Goal: Transaction & Acquisition: Purchase product/service

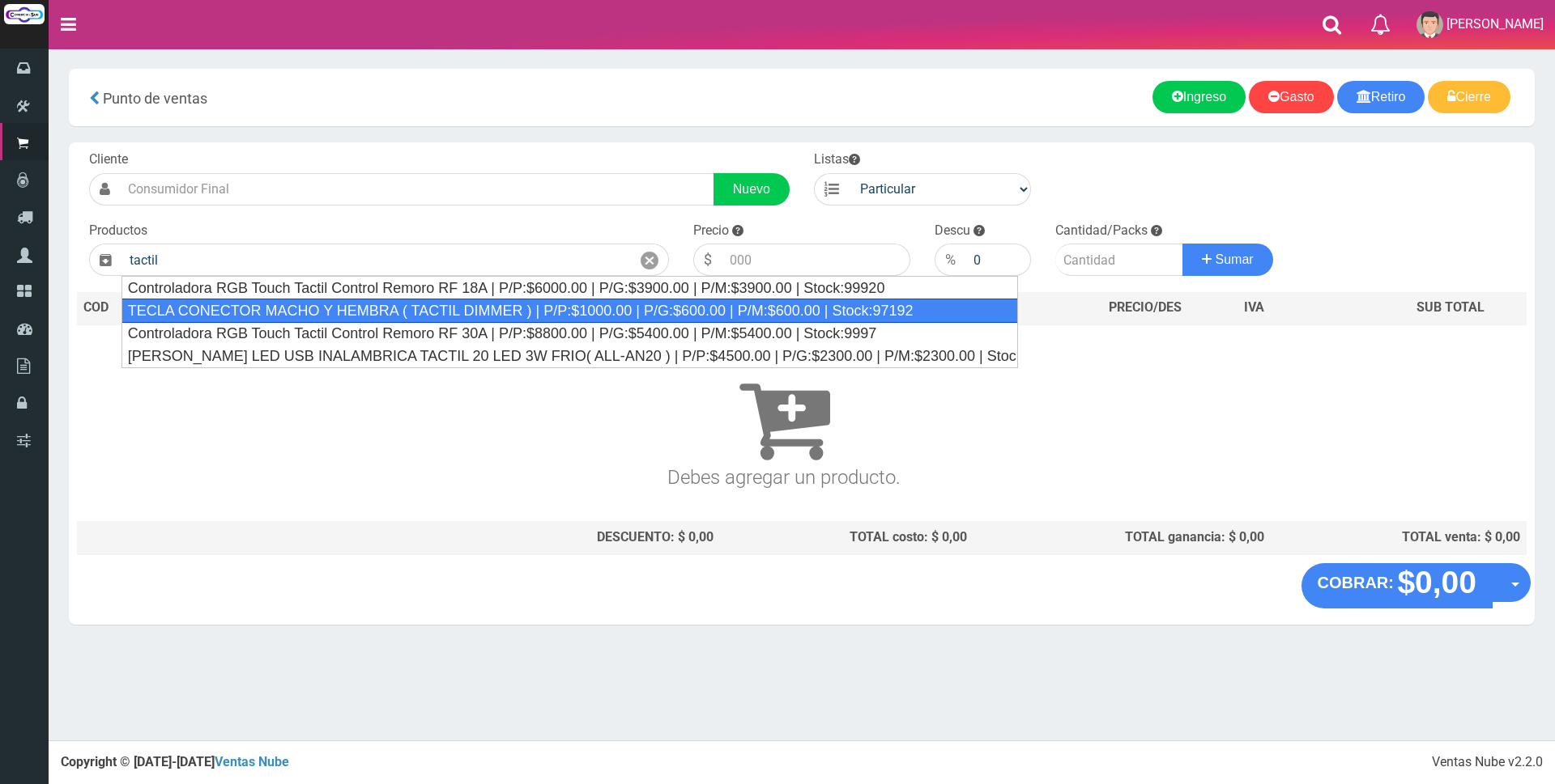
drag, startPoint x: 436, startPoint y: 312, endPoint x: 512, endPoint y: 297, distance: 77.5
click at [437, 312] on div "TECLA CONECTOR MACHO Y HEMBRA ( TACTIL DIMMER ) | P/P:$1000.00 | P/G:$600.00 | …" at bounding box center [570, 311] width 896 height 24
type input "TECLA CONECTOR MACHO Y HEMBRA ( TACTIL DIMMER ) | P/P:$1000.00 | P/G:$600.00 | …"
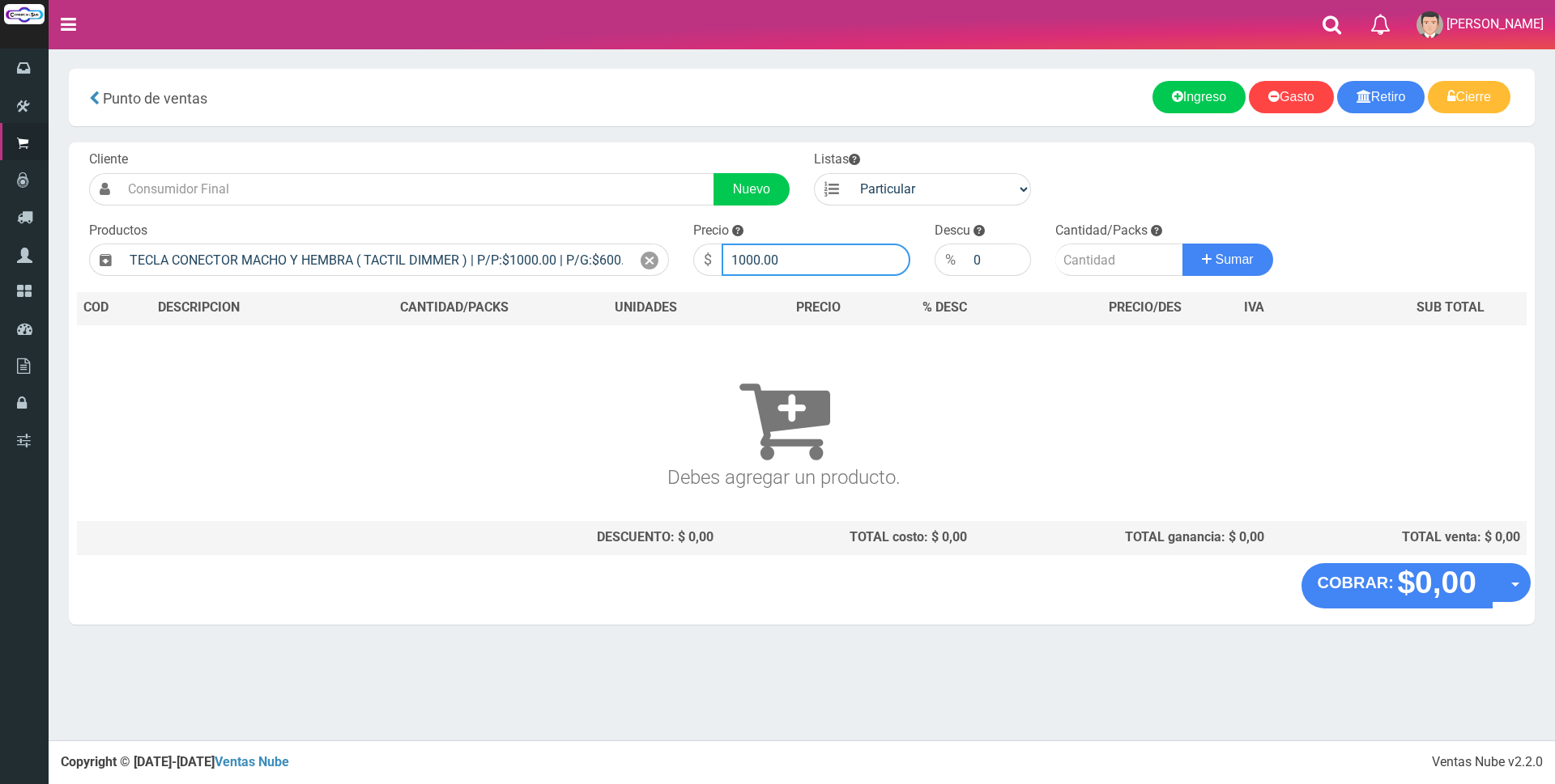
click at [819, 265] on input "1000.00" at bounding box center [815, 259] width 189 height 33
type input "1"
type input "8000"
click at [1094, 257] on input "number" at bounding box center [1119, 259] width 128 height 33
type input "1"
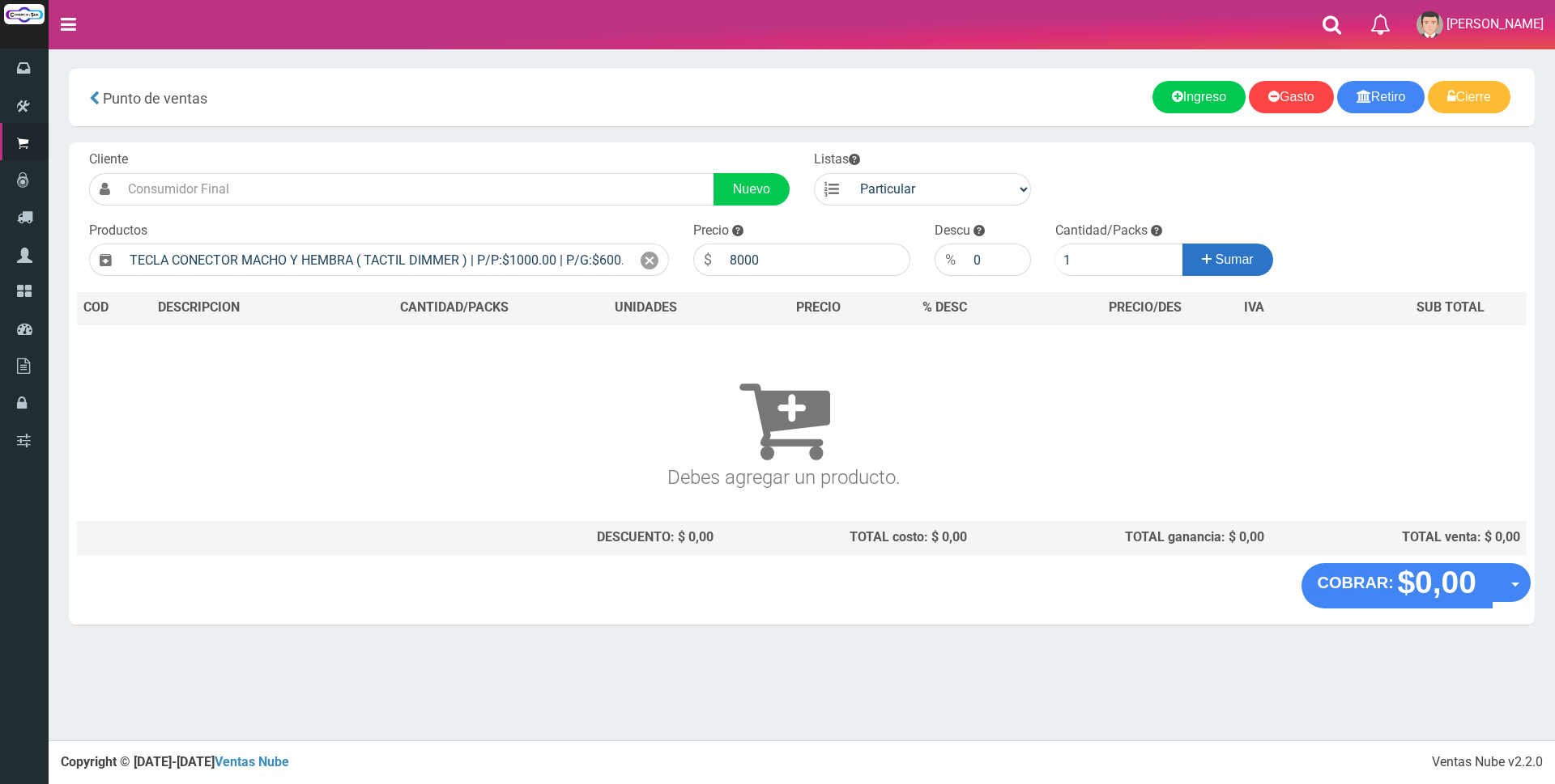
click at [1204, 257] on icon at bounding box center [1207, 259] width 9 height 23
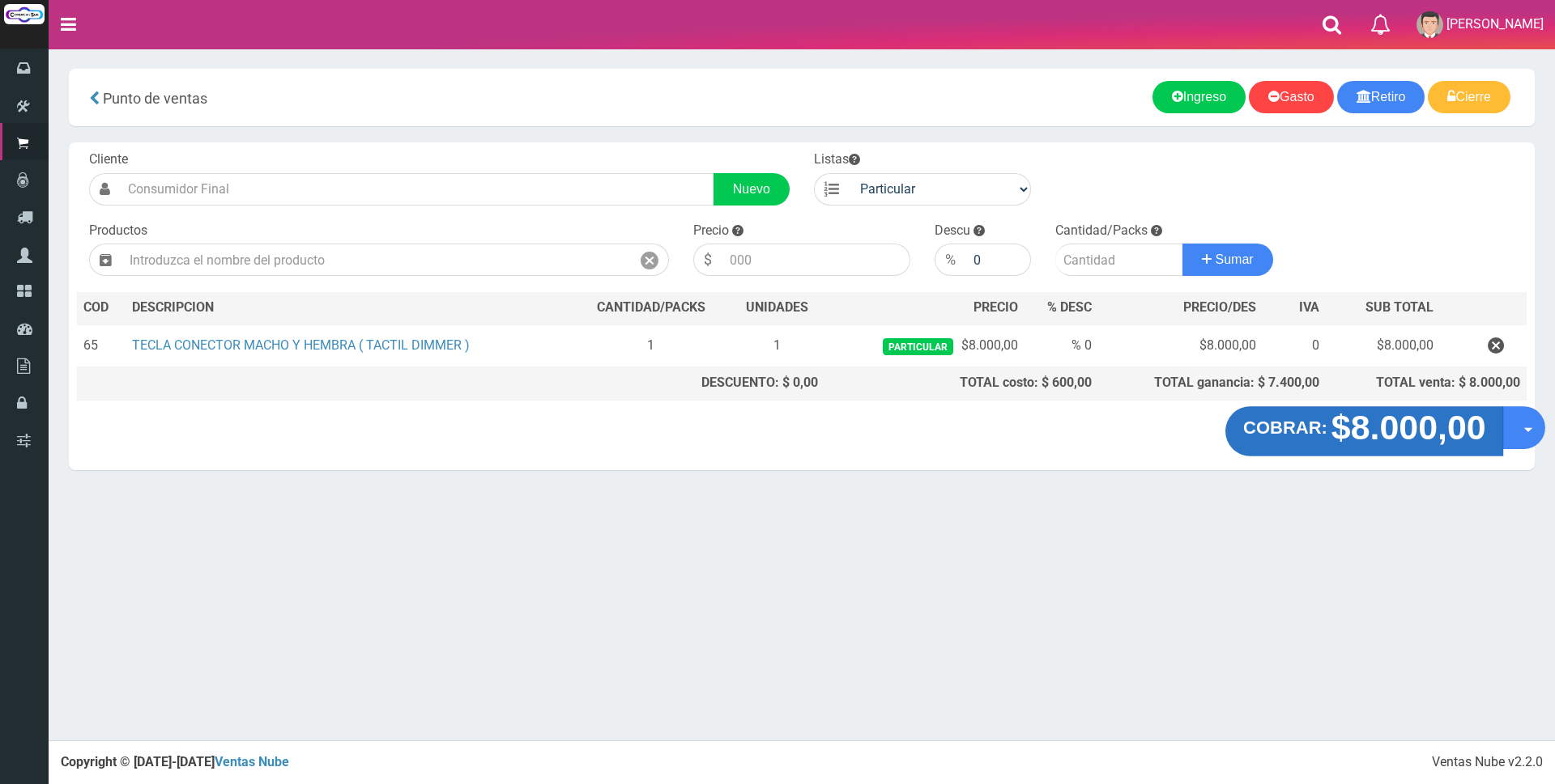
click at [1409, 432] on strong "$8.000,00" at bounding box center [1408, 428] width 154 height 38
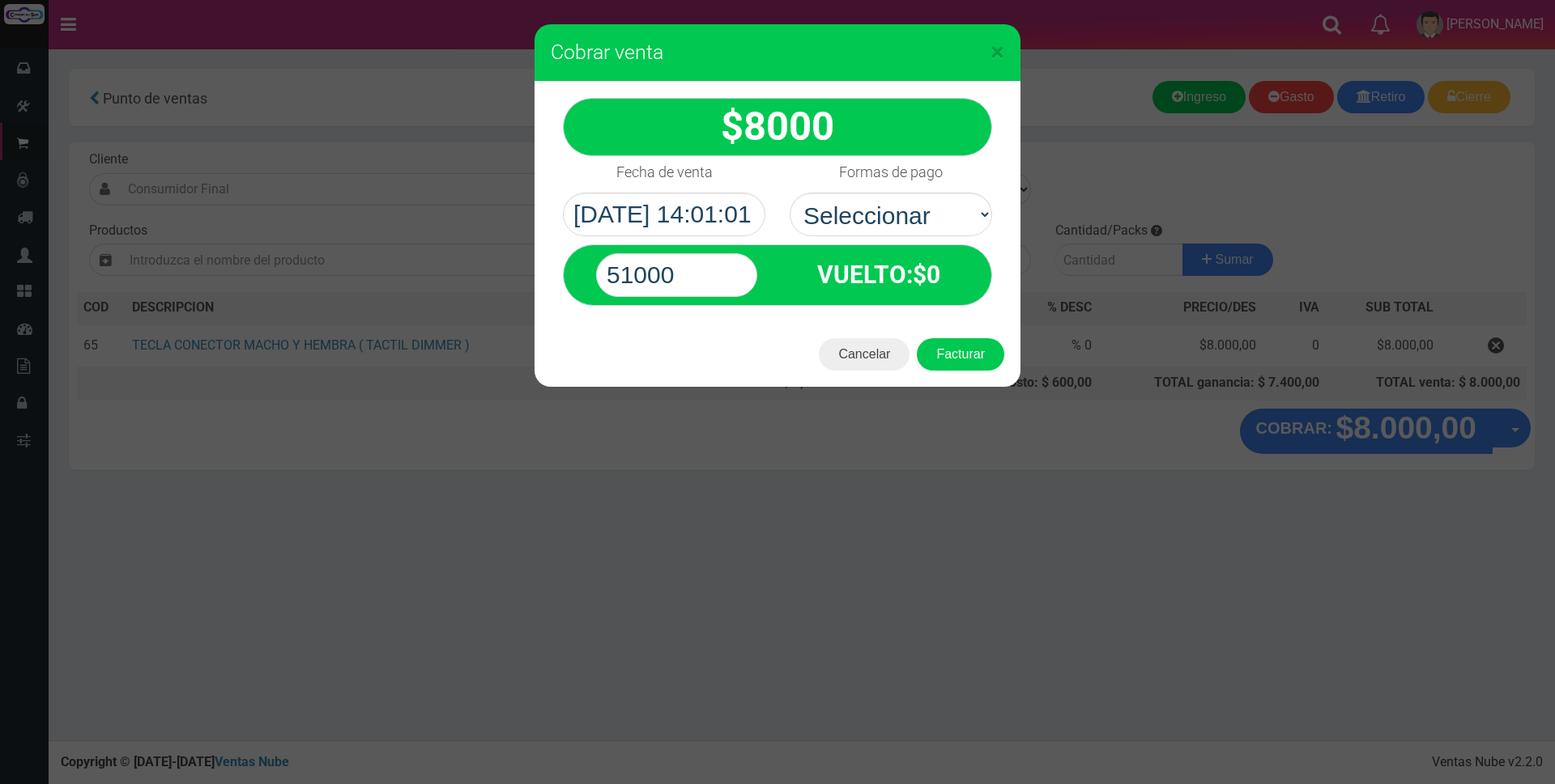
click at [947, 216] on select "Seleccionar Efectivo Tarjeta de Crédito Depósito Débito" at bounding box center [891, 214] width 203 height 44
select select "Efectivo"
click at [790, 193] on select "Seleccionar Efectivo Tarjeta de Crédito Depósito Débito" at bounding box center [891, 214] width 203 height 44
click at [756, 273] on input "51000" at bounding box center [677, 274] width 161 height 44
type input "5"
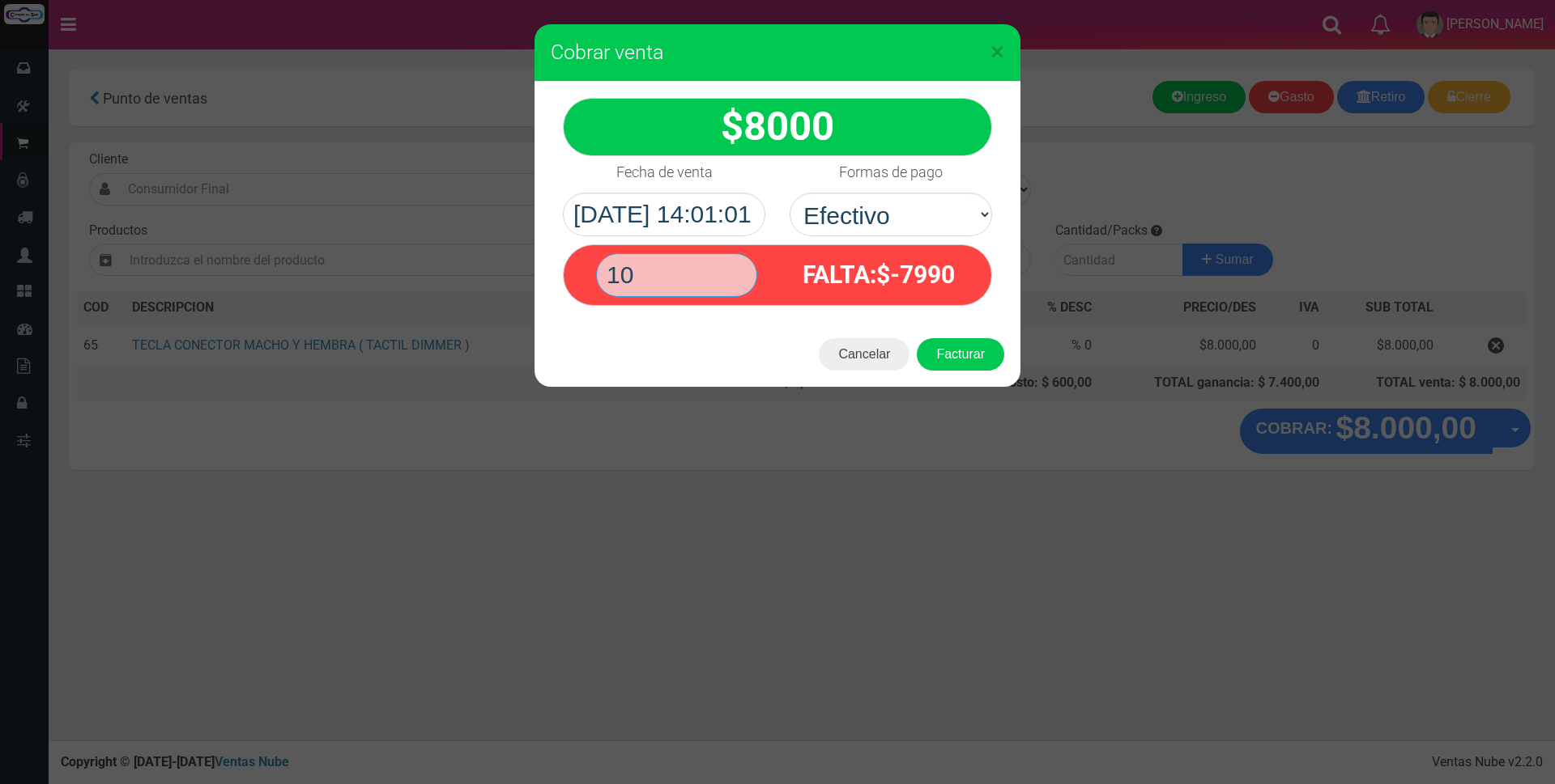
type input "1"
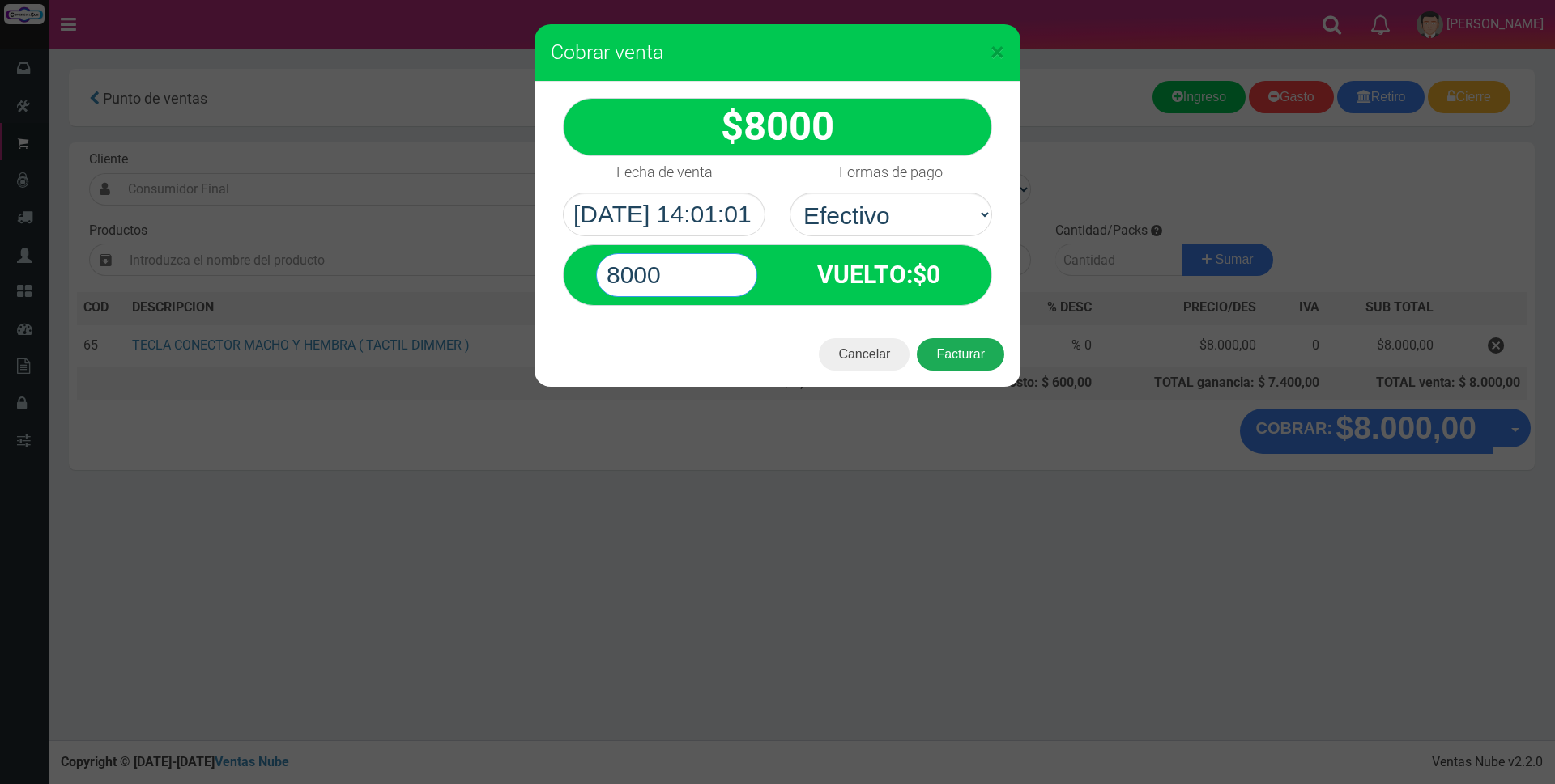
type input "8000"
click at [968, 352] on button "Facturar" at bounding box center [960, 354] width 87 height 33
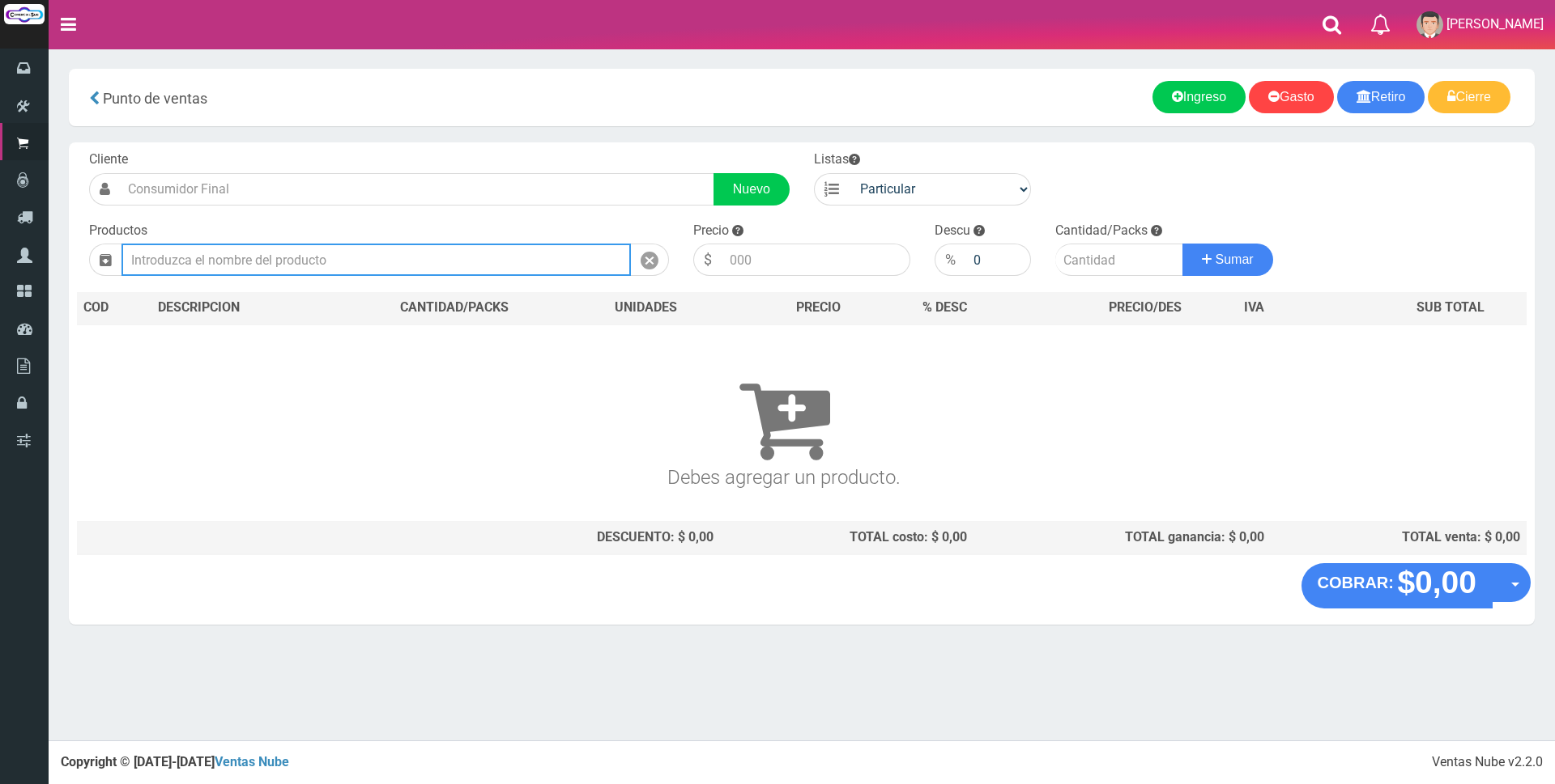
click at [273, 266] on input "text" at bounding box center [376, 259] width 509 height 33
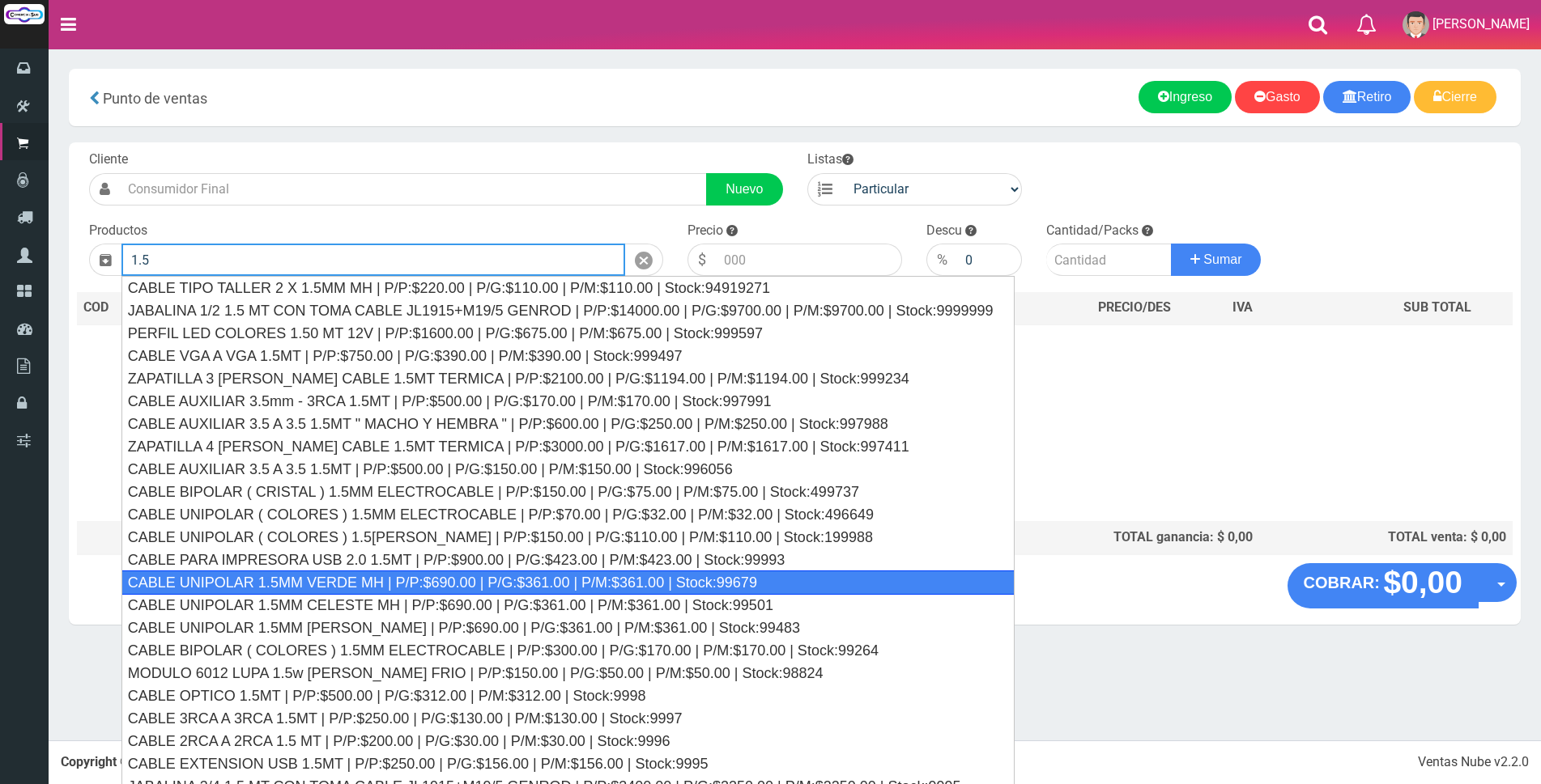
click at [515, 577] on div "CABLE UNIPOLAR 1.5MM VERDE MH | P/P:$690.00 | P/G:$361.00 | P/M:$361.00 | Stock…" at bounding box center [569, 583] width 893 height 24
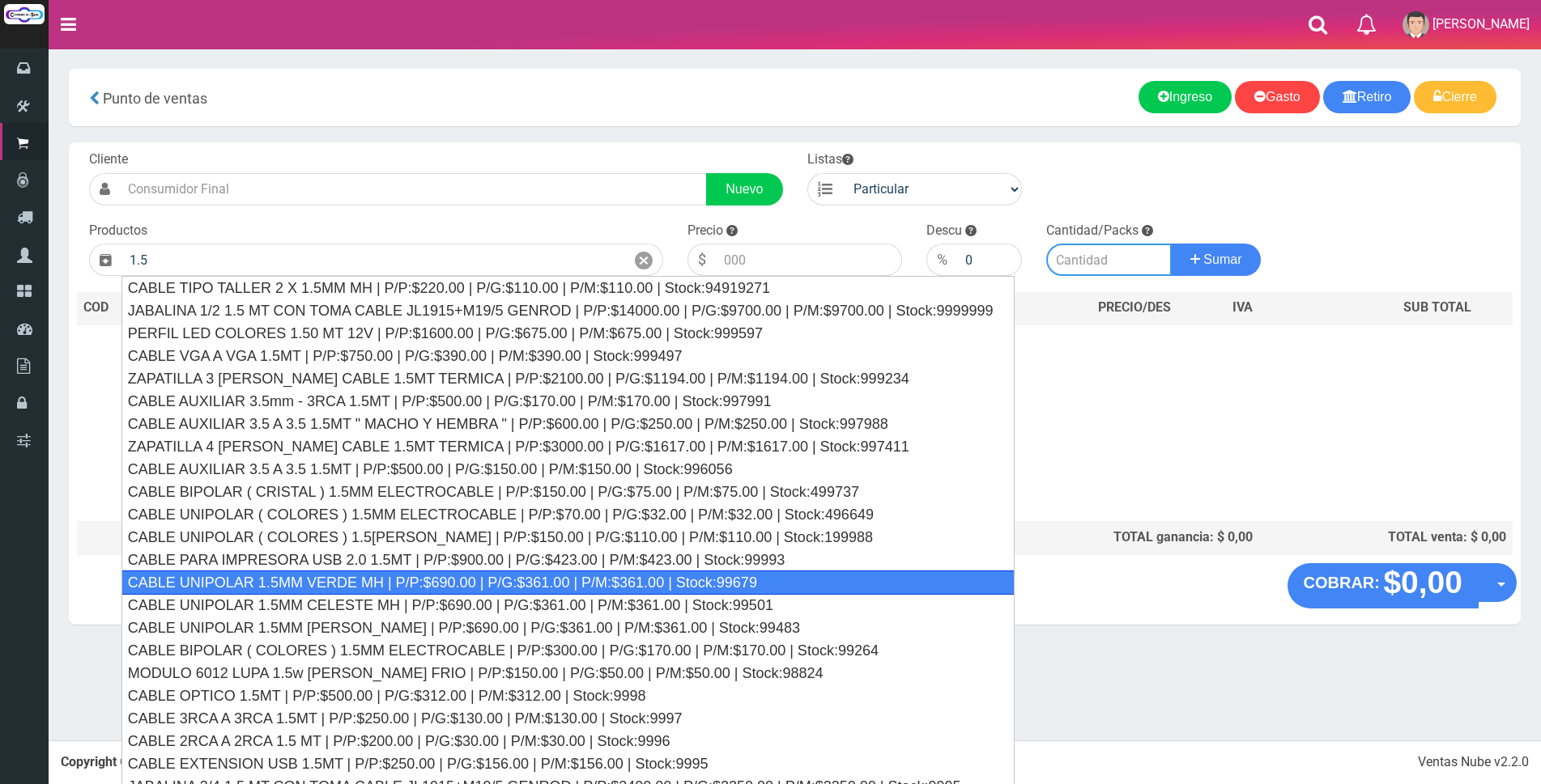
type input "CABLE UNIPOLAR 1.5MM VERDE MH | P/P:$690.00 | P/G:$361.00 | P/M:$361.00 | Stock…"
type input "690.00"
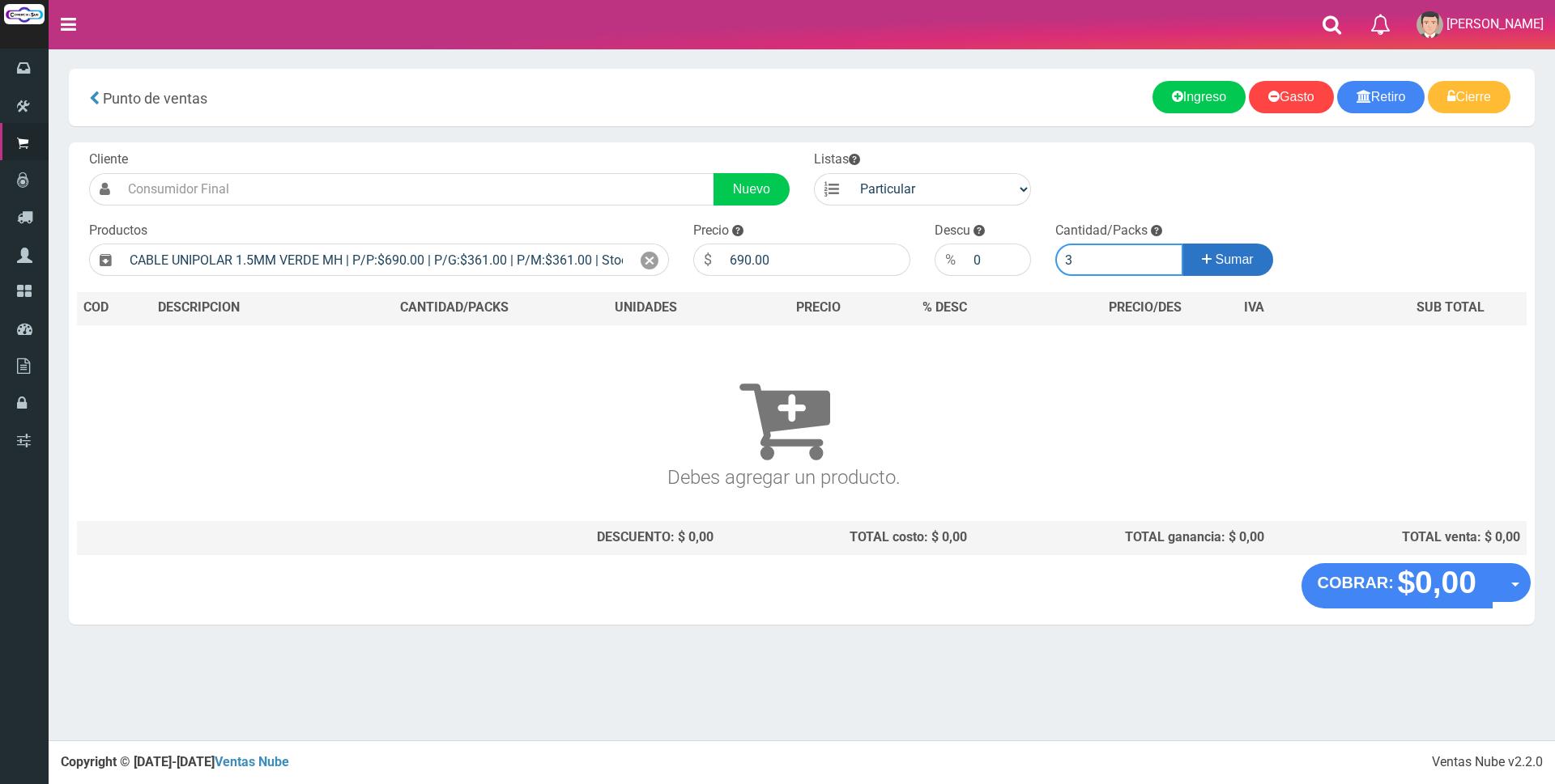
type input "3"
click at [1257, 265] on button "Sumar" at bounding box center [1227, 259] width 90 height 33
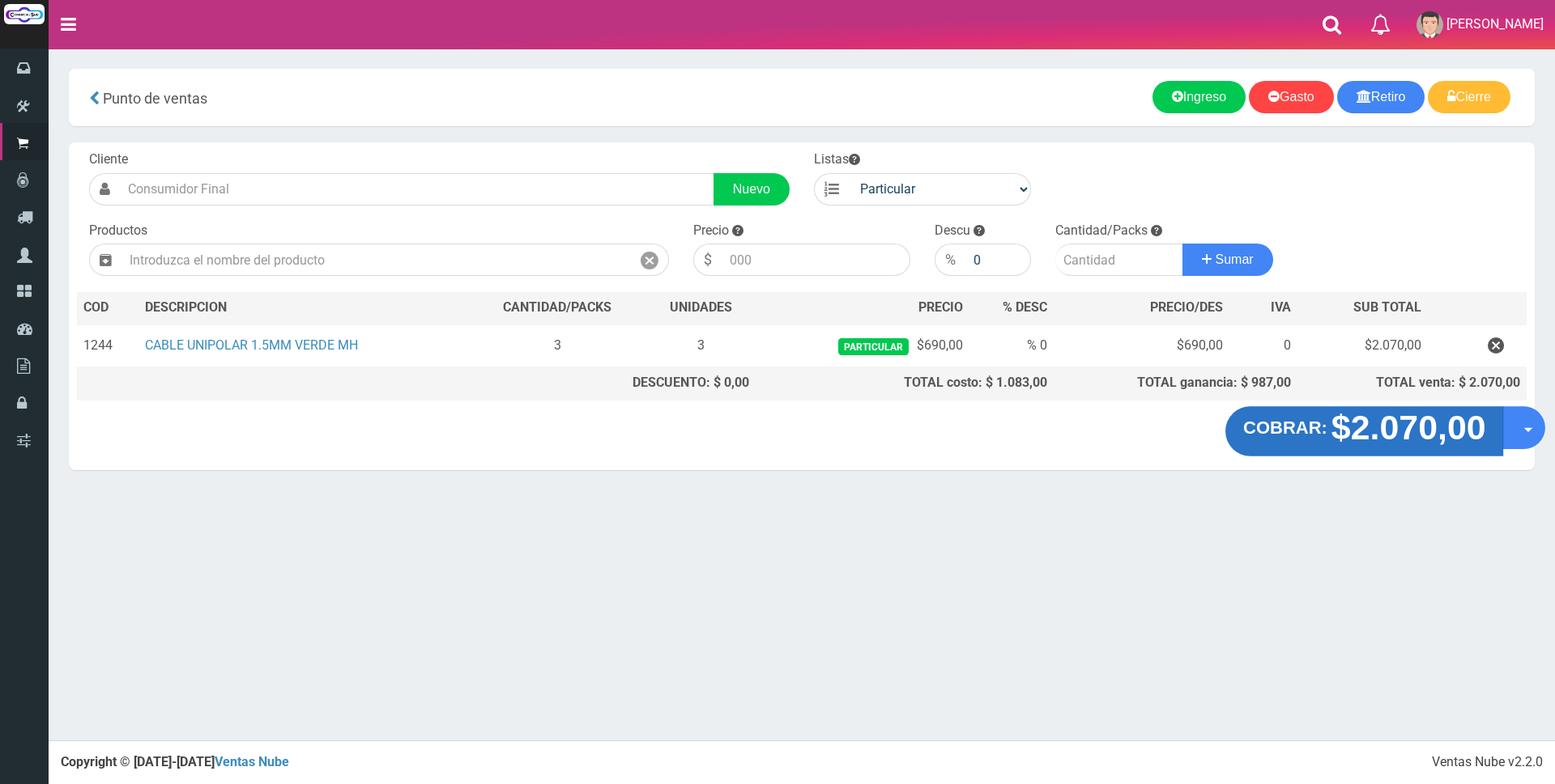
click at [1427, 433] on strong "$2.070,00" at bounding box center [1408, 428] width 154 height 38
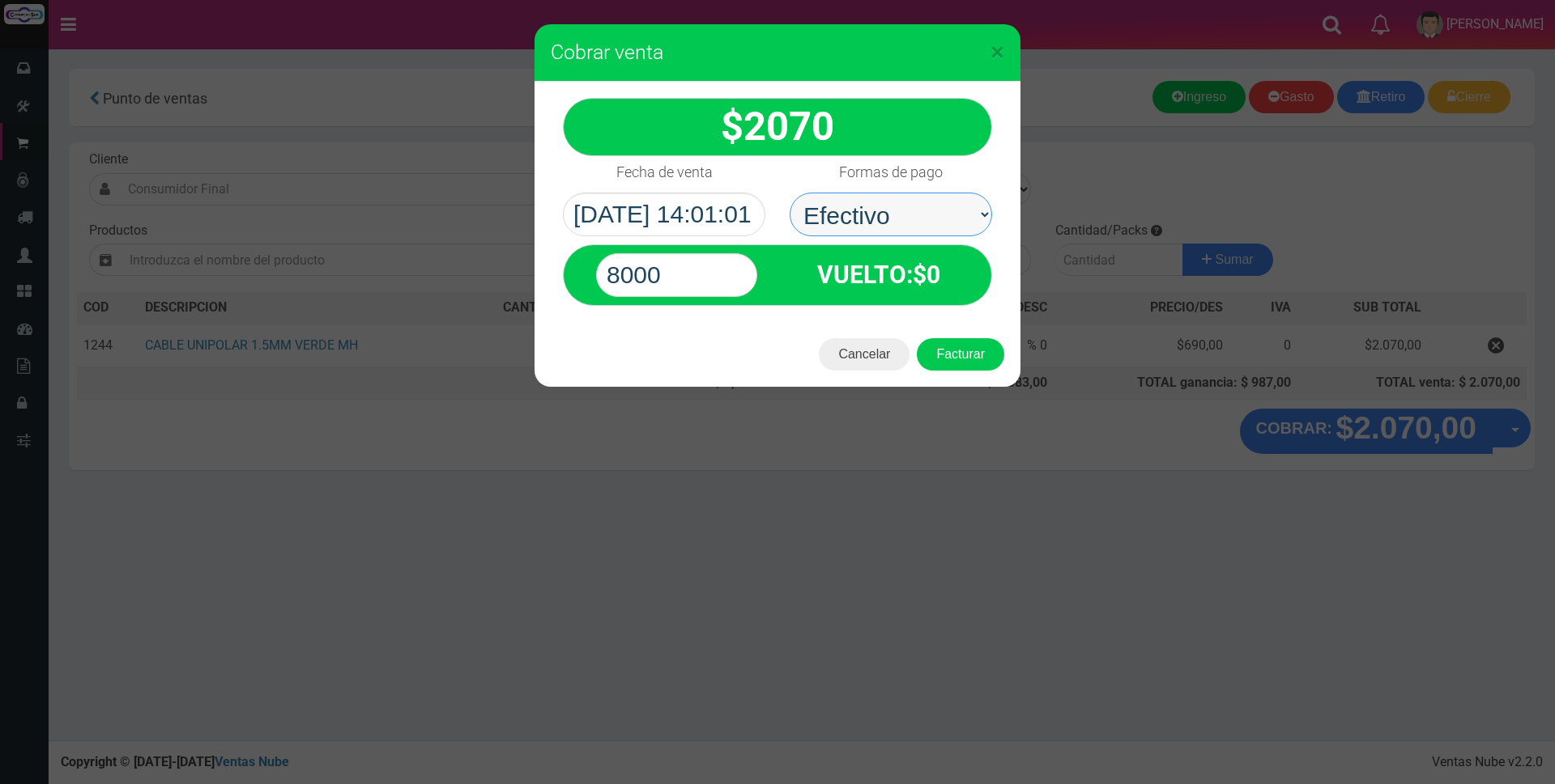
click at [889, 206] on select "Seleccionar Efectivo Tarjeta de Crédito Depósito Débito" at bounding box center [891, 214] width 203 height 44
click at [868, 356] on button "Cancelar" at bounding box center [864, 354] width 90 height 33
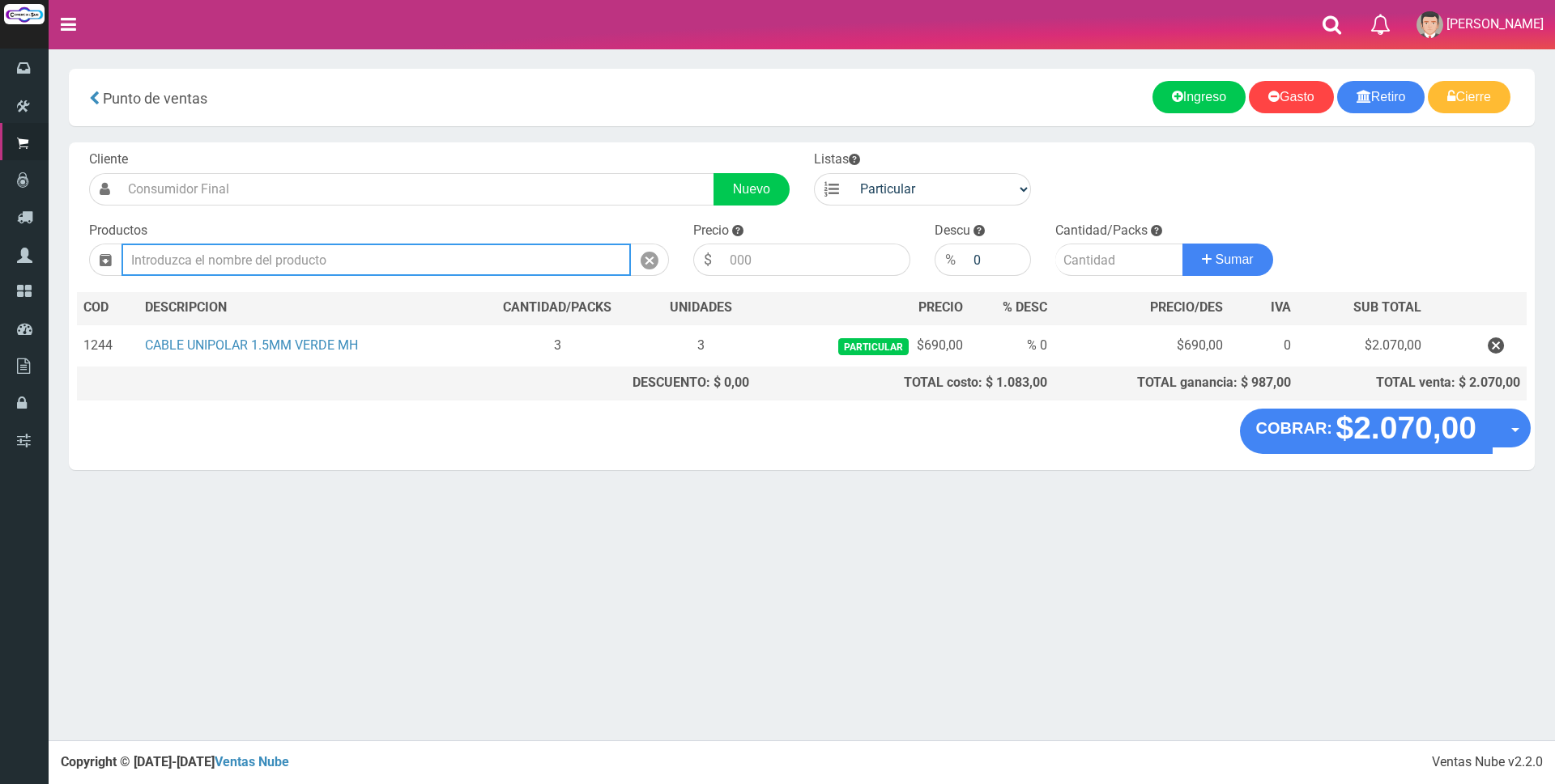
click at [377, 246] on input "text" at bounding box center [376, 259] width 509 height 33
type input "s"
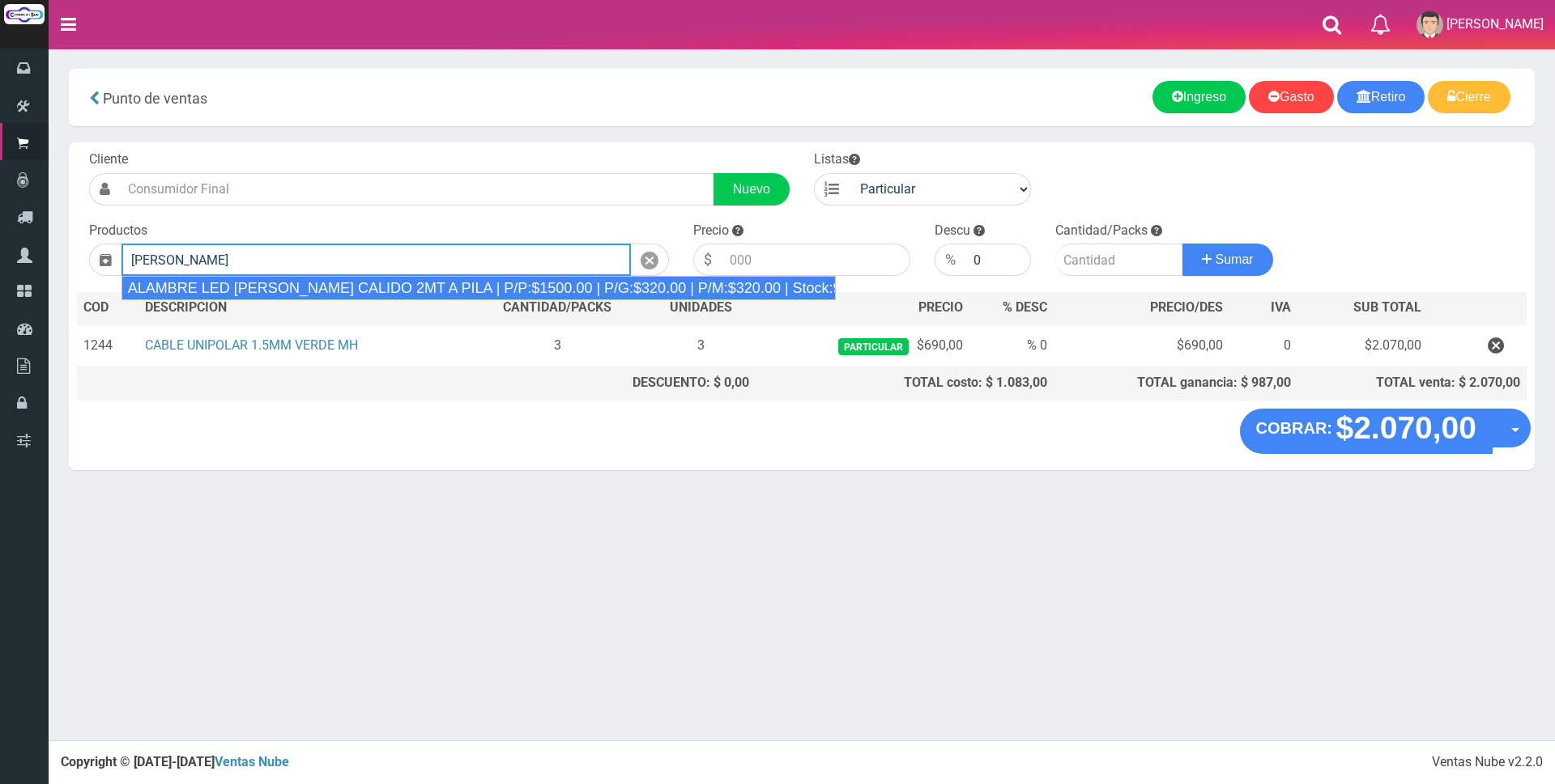
click at [377, 281] on div "ALAMBRE LED [PERSON_NAME] CALIDO 2MT A PILA | P/P:$1500.00 | P/G:$320.00 | P/M:…" at bounding box center [479, 288] width 715 height 24
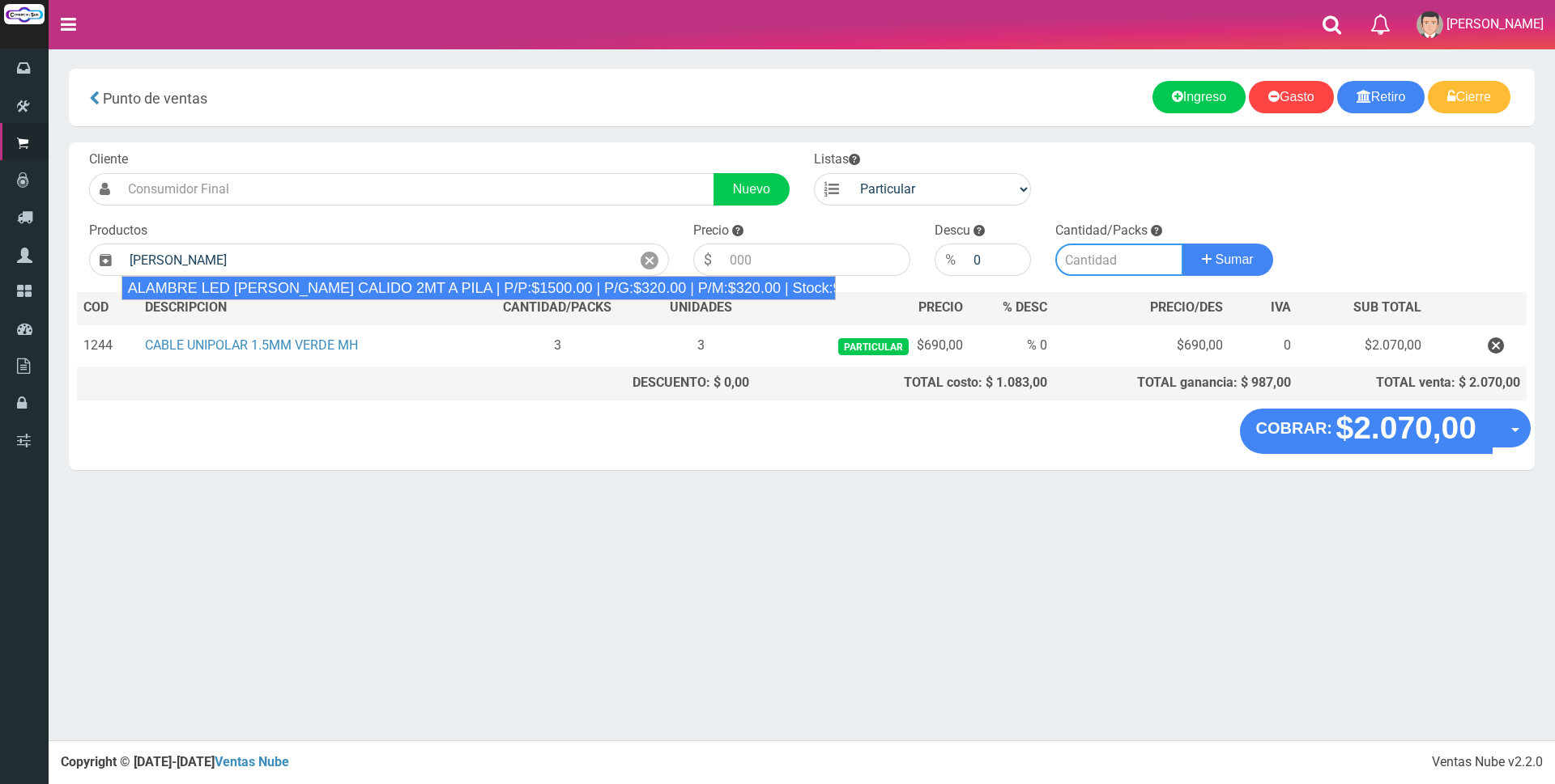
type input "ALAMBRE LED [PERSON_NAME] CALIDO 2MT A PILA | P/P:$1500.00 | P/G:$320.00 | P/M:…"
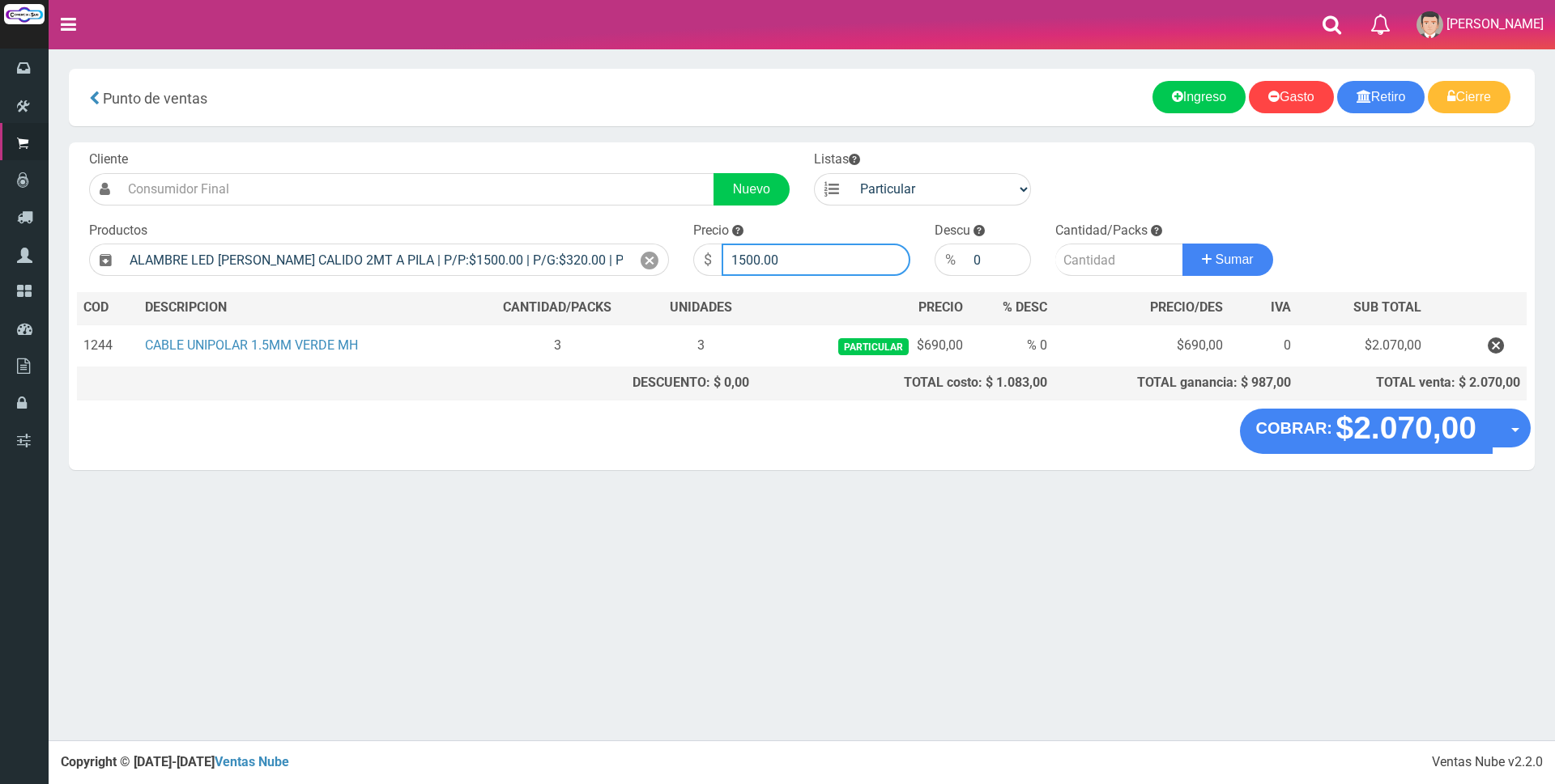
click at [794, 255] on input "1500.00" at bounding box center [815, 259] width 189 height 33
type input "1"
type input "3930"
click at [1113, 259] on input "number" at bounding box center [1119, 259] width 128 height 33
type input "1"
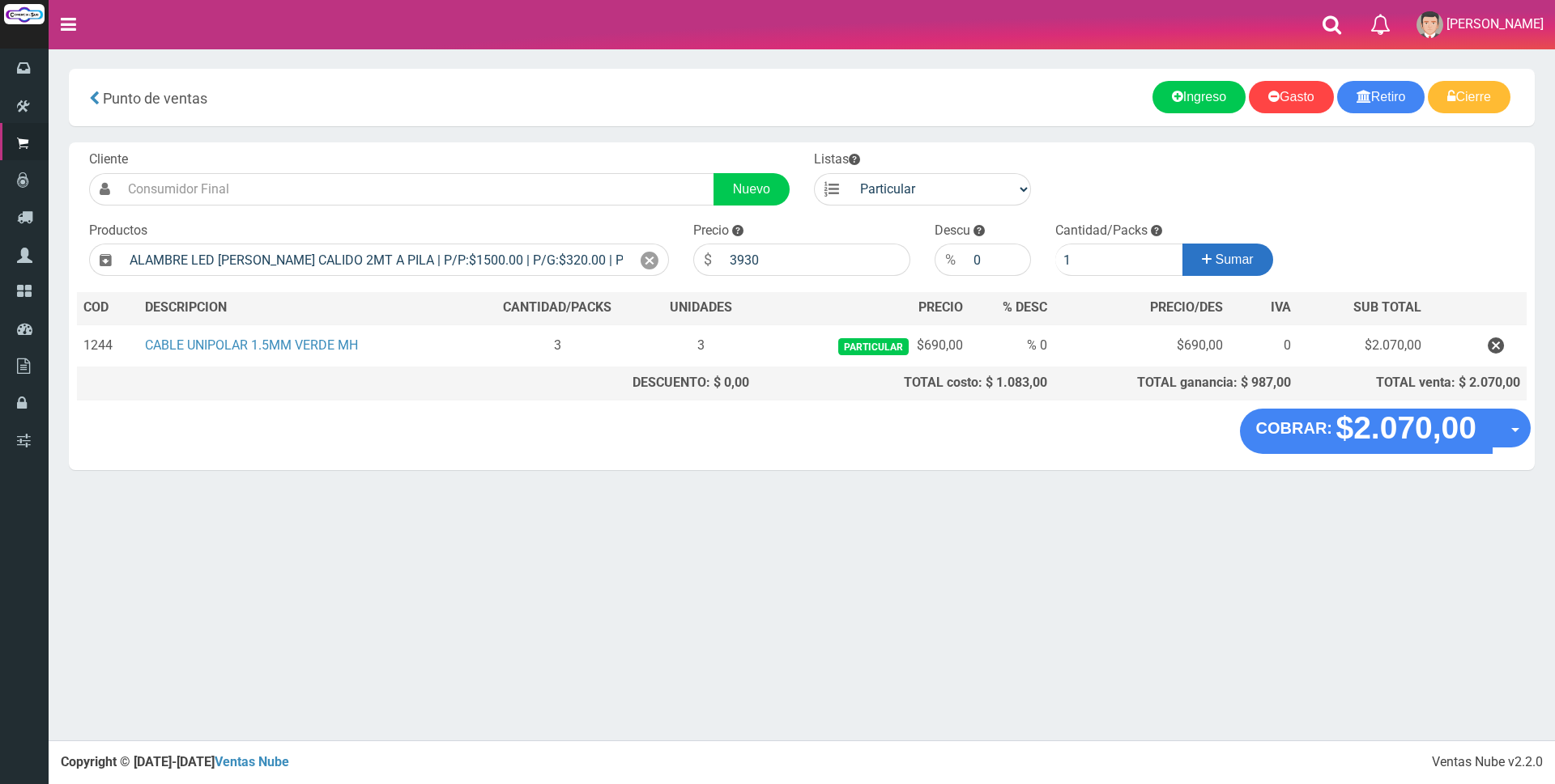
click at [1215, 256] on span "Sumar" at bounding box center [1234, 259] width 38 height 14
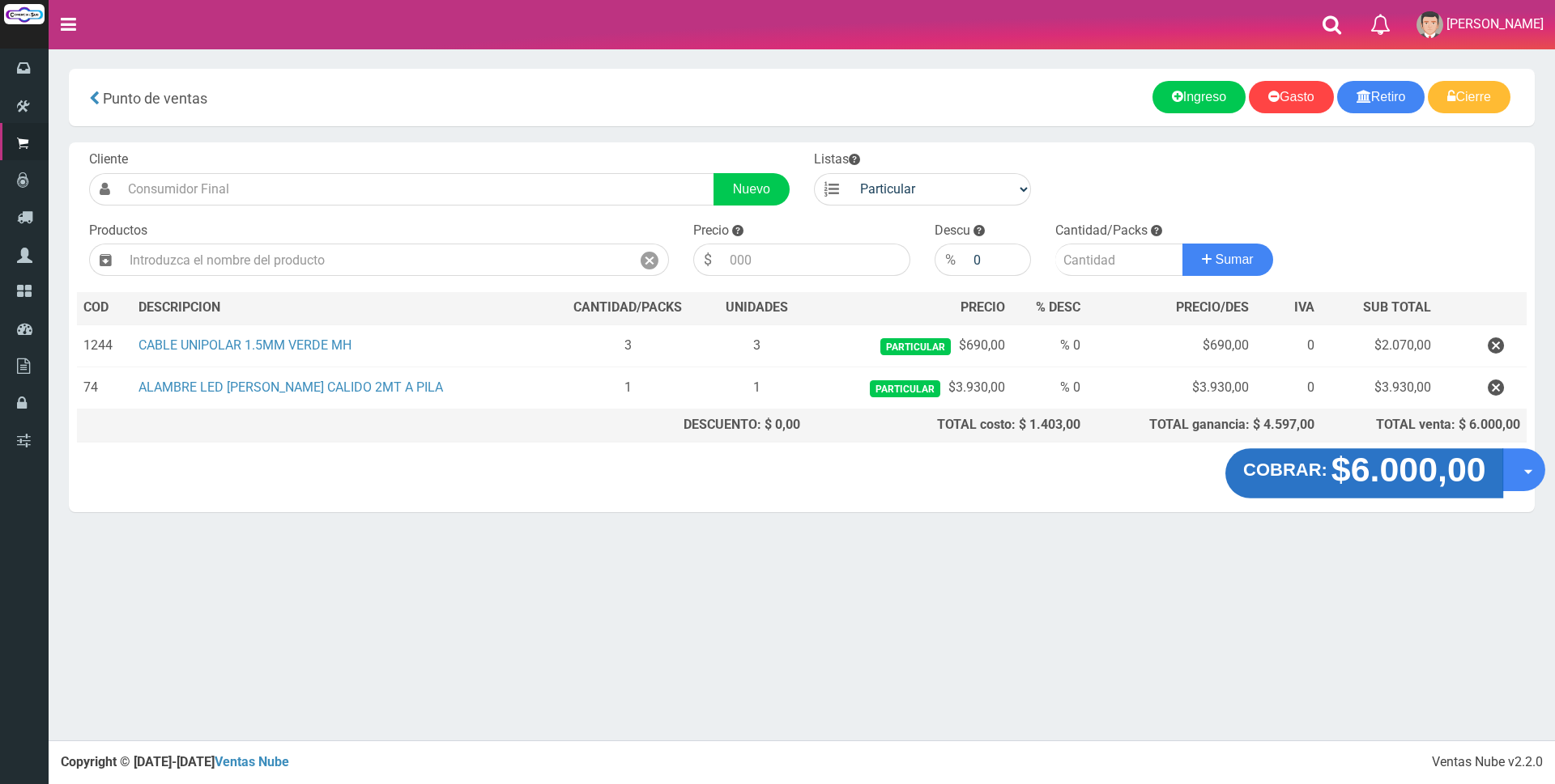
click at [1348, 474] on strong "$6.000,00" at bounding box center [1408, 470] width 154 height 38
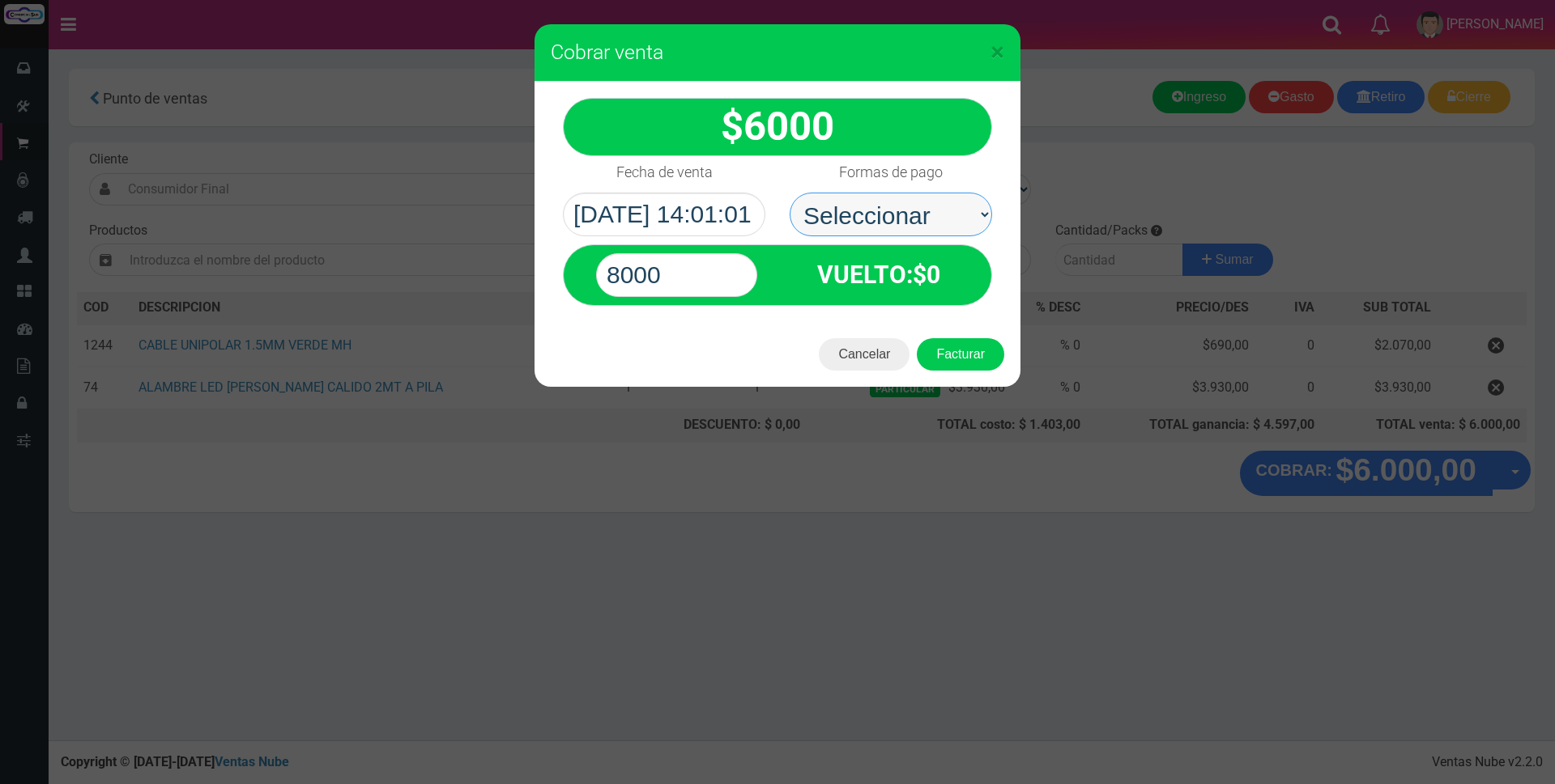
click at [921, 211] on select "Seleccionar Efectivo Tarjeta de Crédito Depósito Débito" at bounding box center [891, 214] width 203 height 44
select select "Efectivo"
click at [790, 193] on select "Seleccionar Efectivo Tarjeta de Crédito Depósito Débito" at bounding box center [891, 214] width 203 height 44
click at [724, 268] on input "8000" at bounding box center [677, 274] width 161 height 44
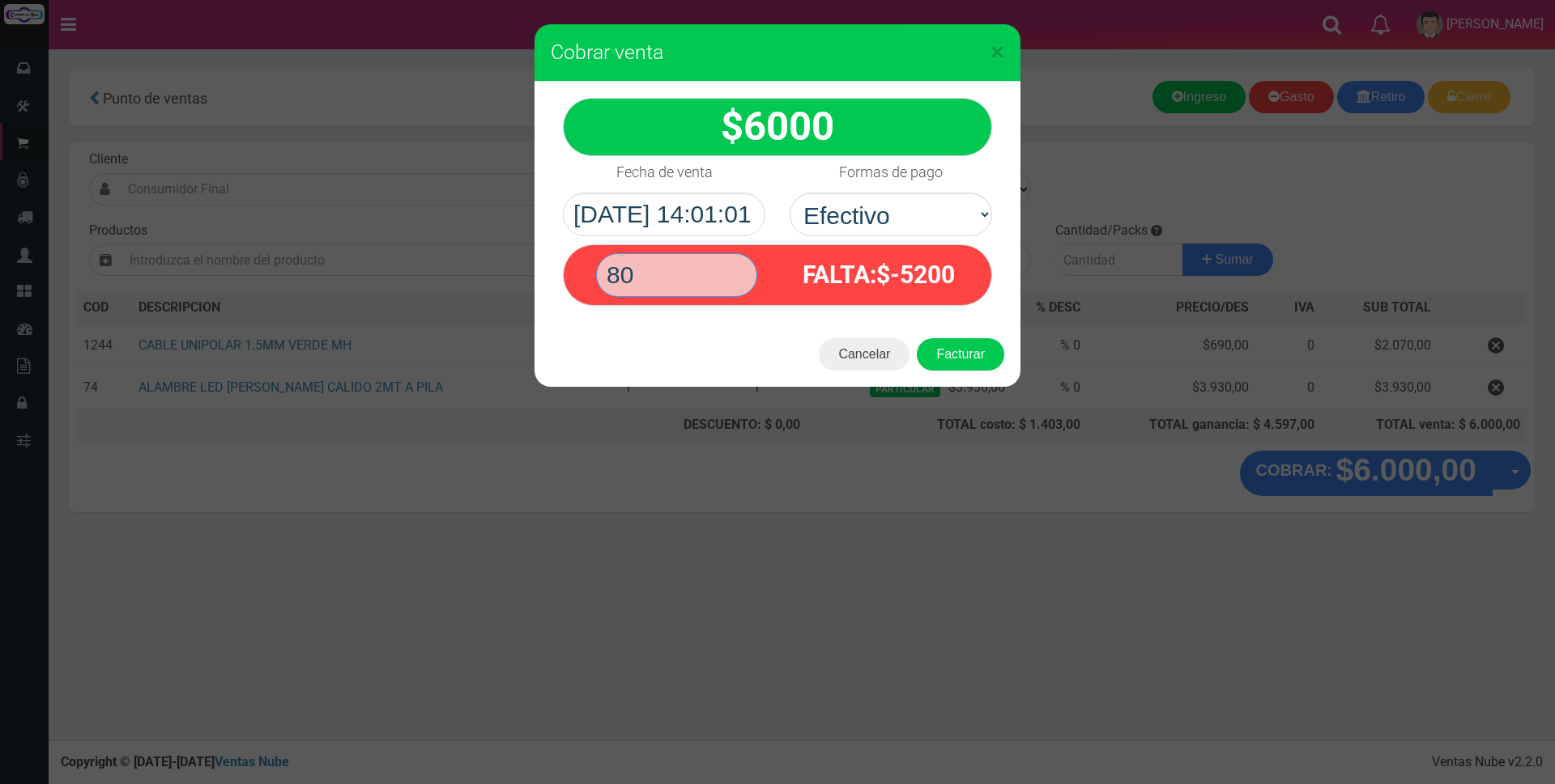
type input "8"
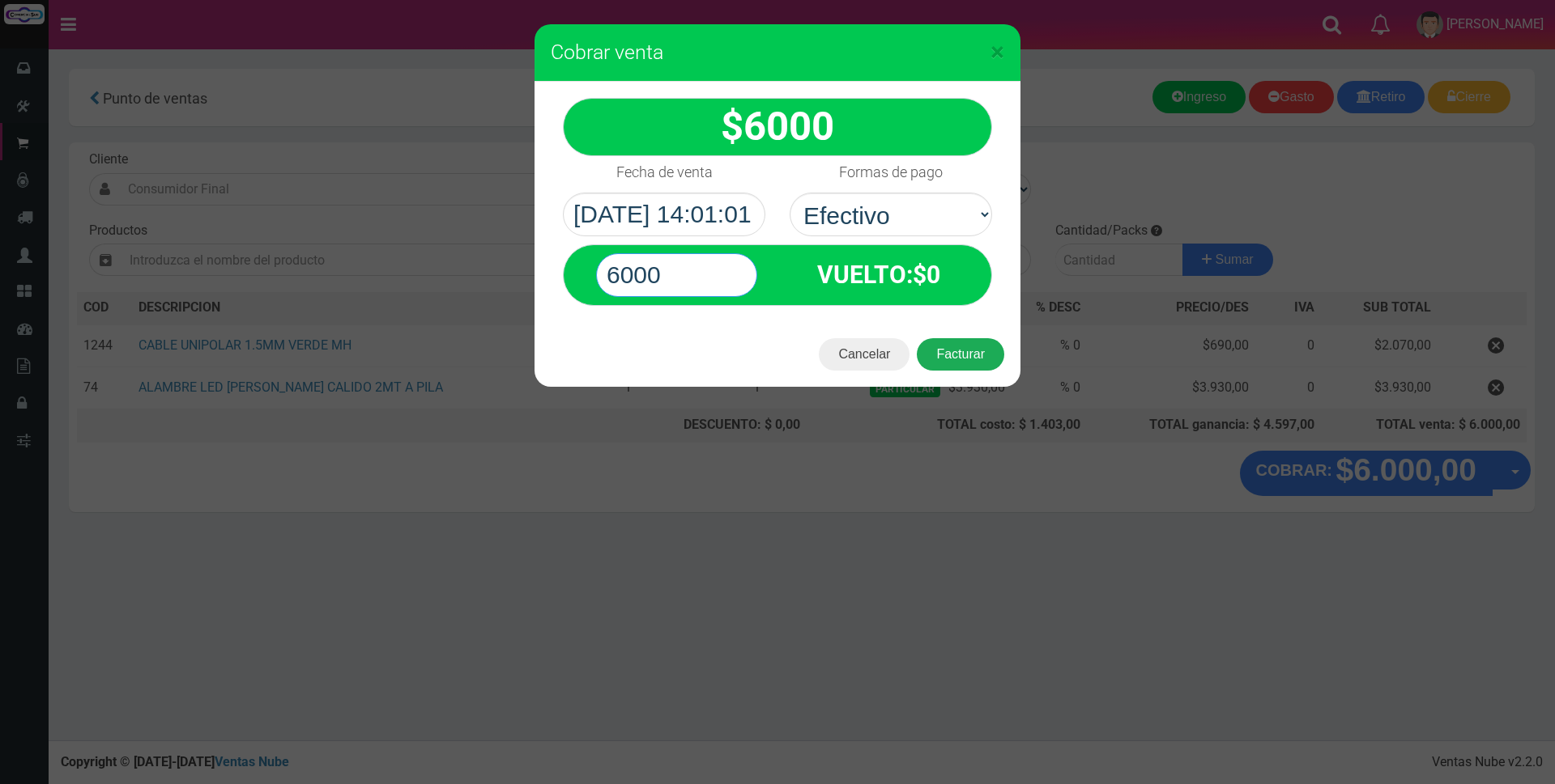
type input "6000"
click at [961, 351] on button "Facturar" at bounding box center [960, 354] width 87 height 33
